Goal: Information Seeking & Learning: Learn about a topic

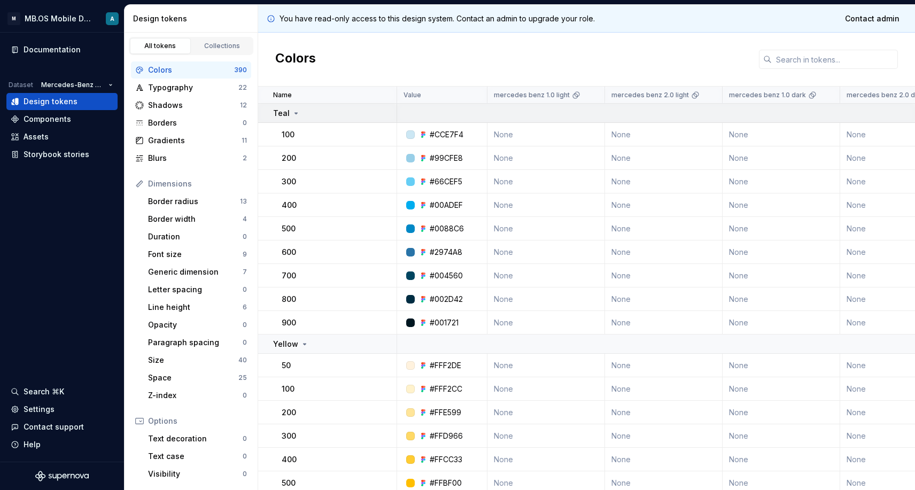
scroll to position [-1, 0]
click at [288, 112] on div "Teal" at bounding box center [286, 113] width 27 height 11
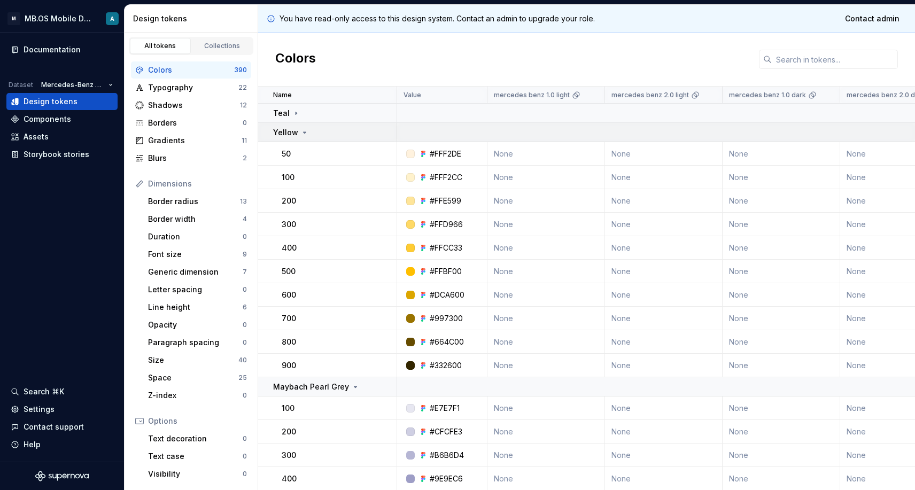
click at [292, 135] on p "Yellow" at bounding box center [285, 132] width 25 height 11
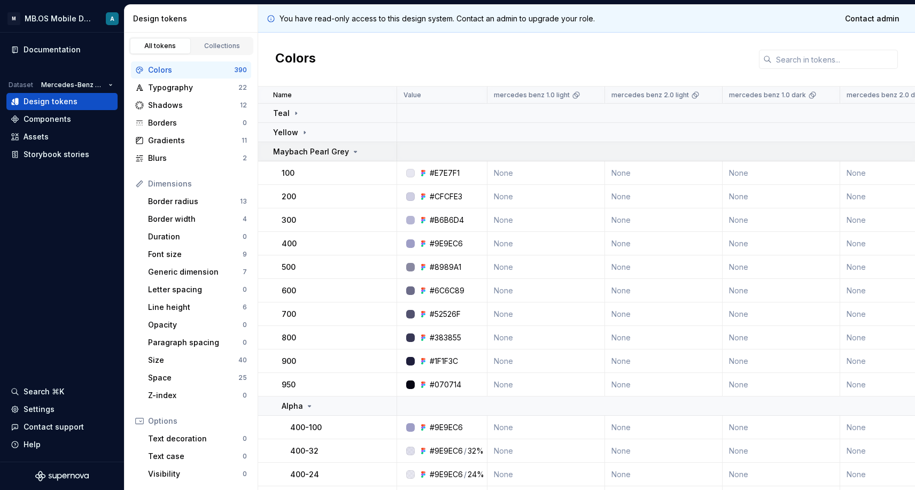
click at [298, 149] on p "Maybach Pearl Grey" at bounding box center [311, 151] width 76 height 11
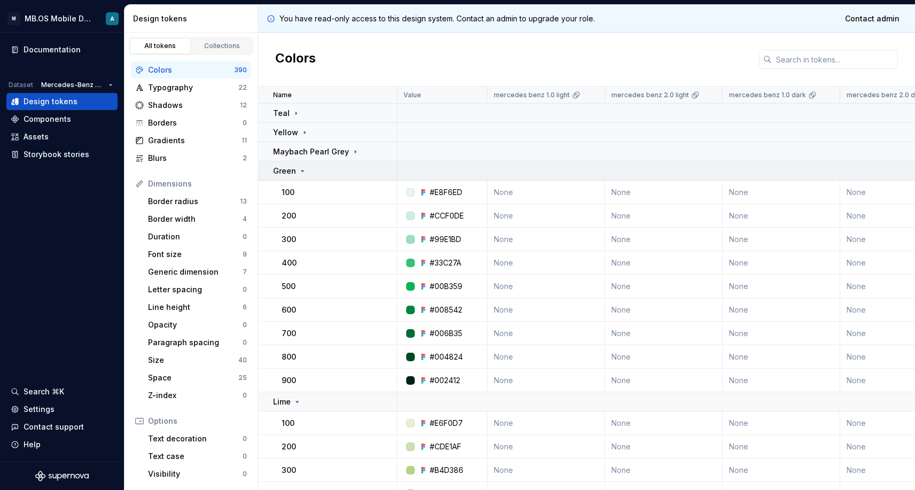
click at [293, 174] on p "Green" at bounding box center [284, 171] width 23 height 11
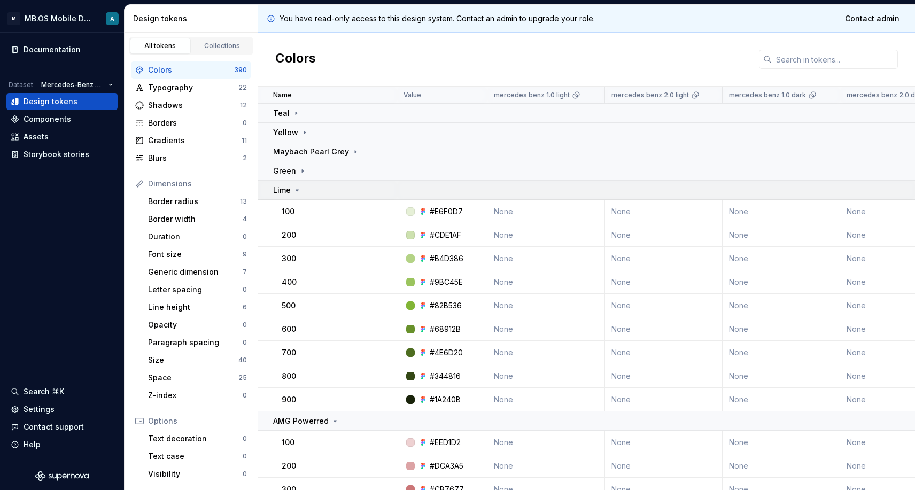
click at [294, 197] on td "Lime" at bounding box center [327, 190] width 139 height 19
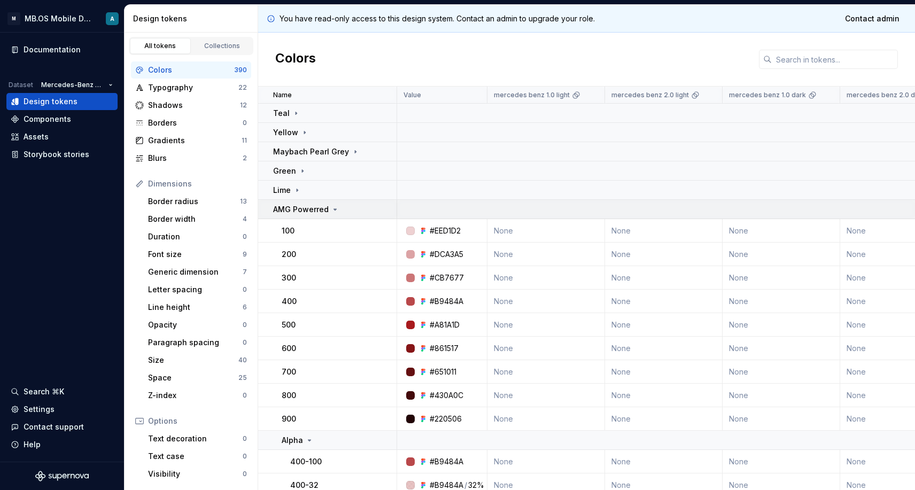
click at [297, 213] on p "AMG Powerred" at bounding box center [301, 209] width 56 height 11
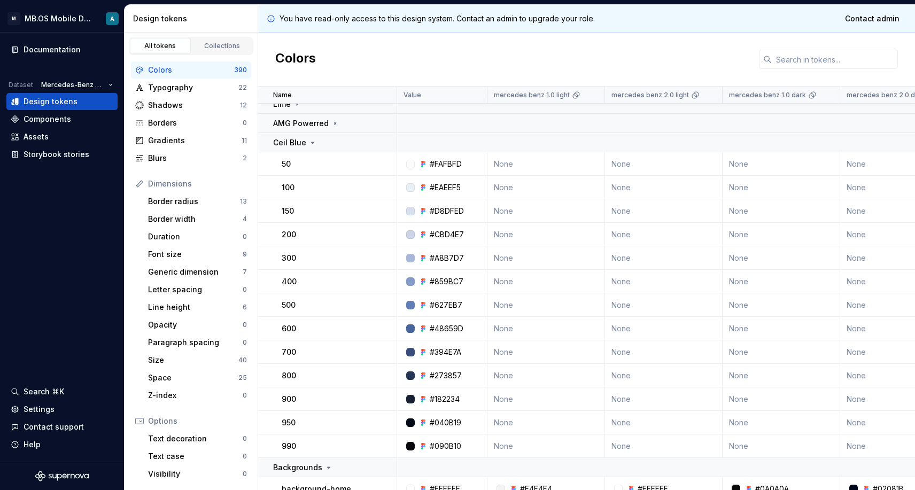
scroll to position [121, 0]
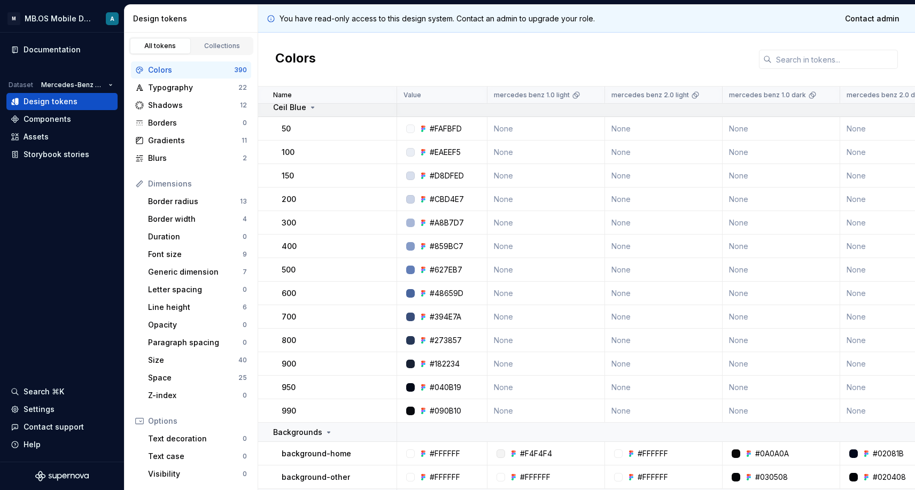
click at [292, 111] on p "Ceil Blue" at bounding box center [289, 107] width 33 height 11
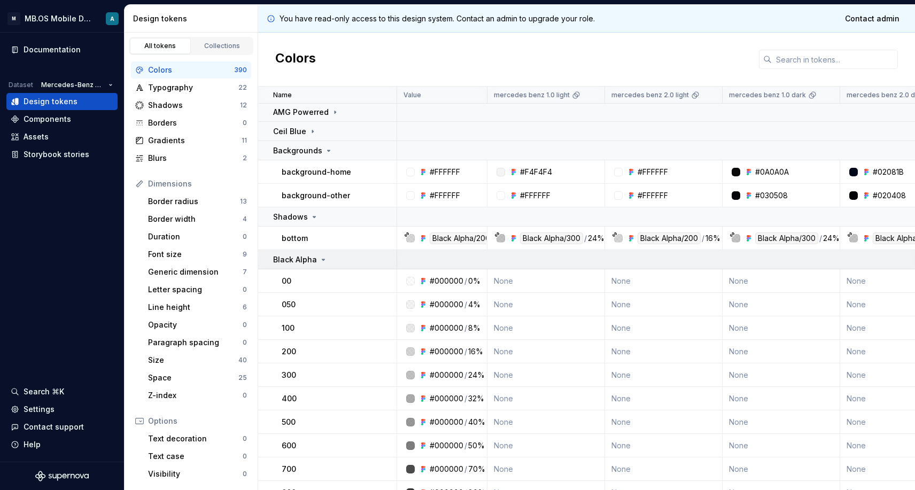
scroll to position [74, 0]
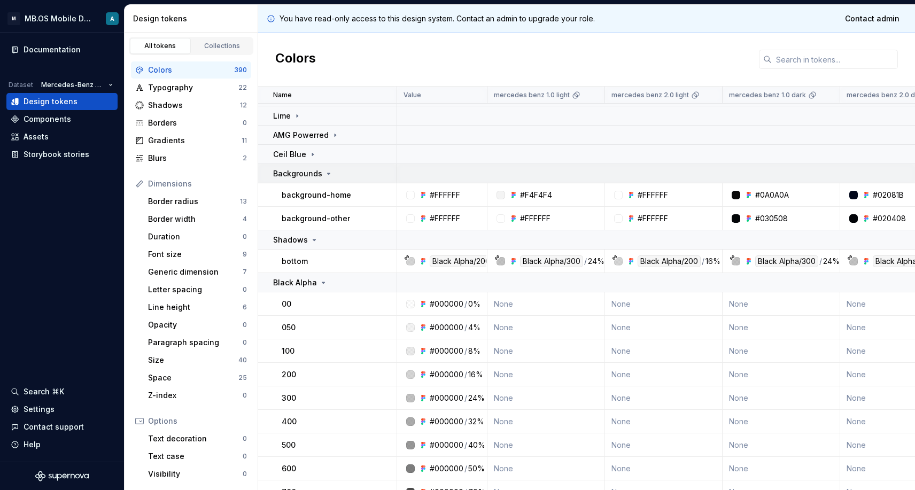
click at [304, 171] on p "Backgrounds" at bounding box center [297, 173] width 49 height 11
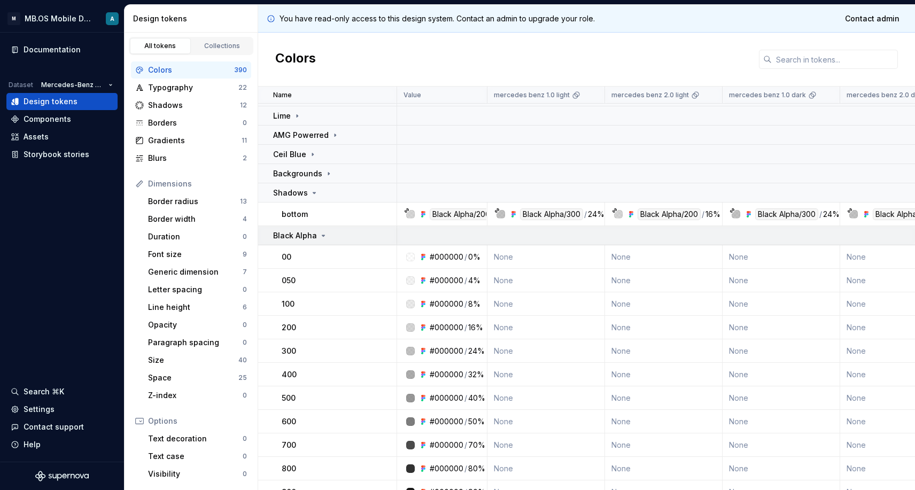
click at [302, 238] on p "Black Alpha" at bounding box center [295, 235] width 44 height 11
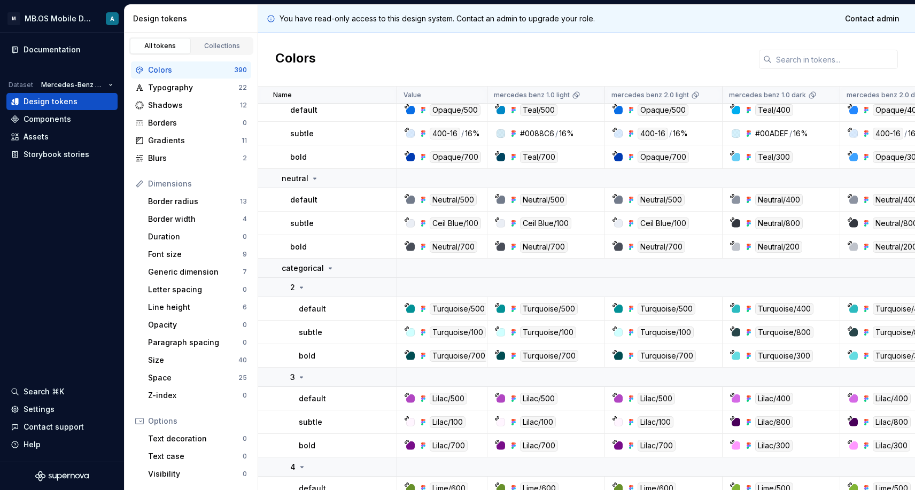
scroll to position [810, 0]
